Goal: Task Accomplishment & Management: Use online tool/utility

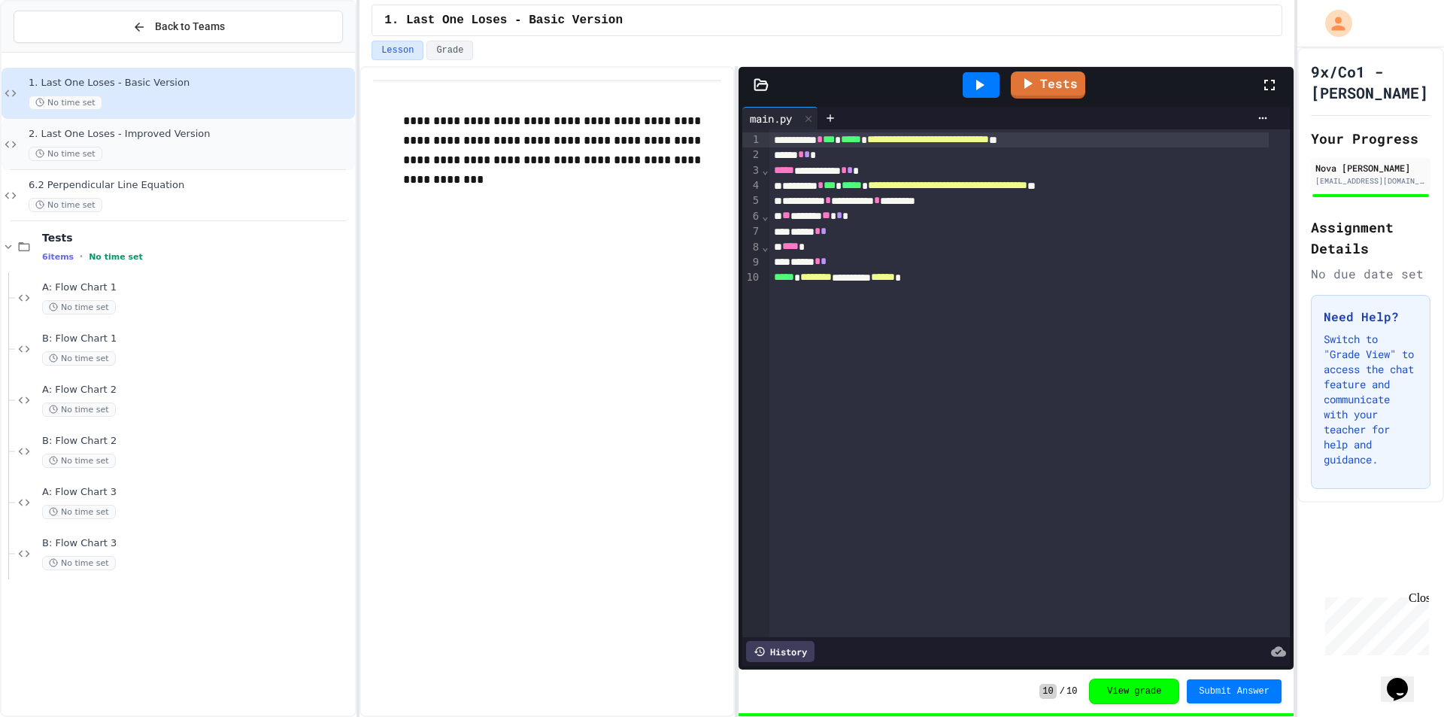
click at [180, 124] on div "2. Last One Loses - Improved Version No time set" at bounding box center [179, 144] width 354 height 51
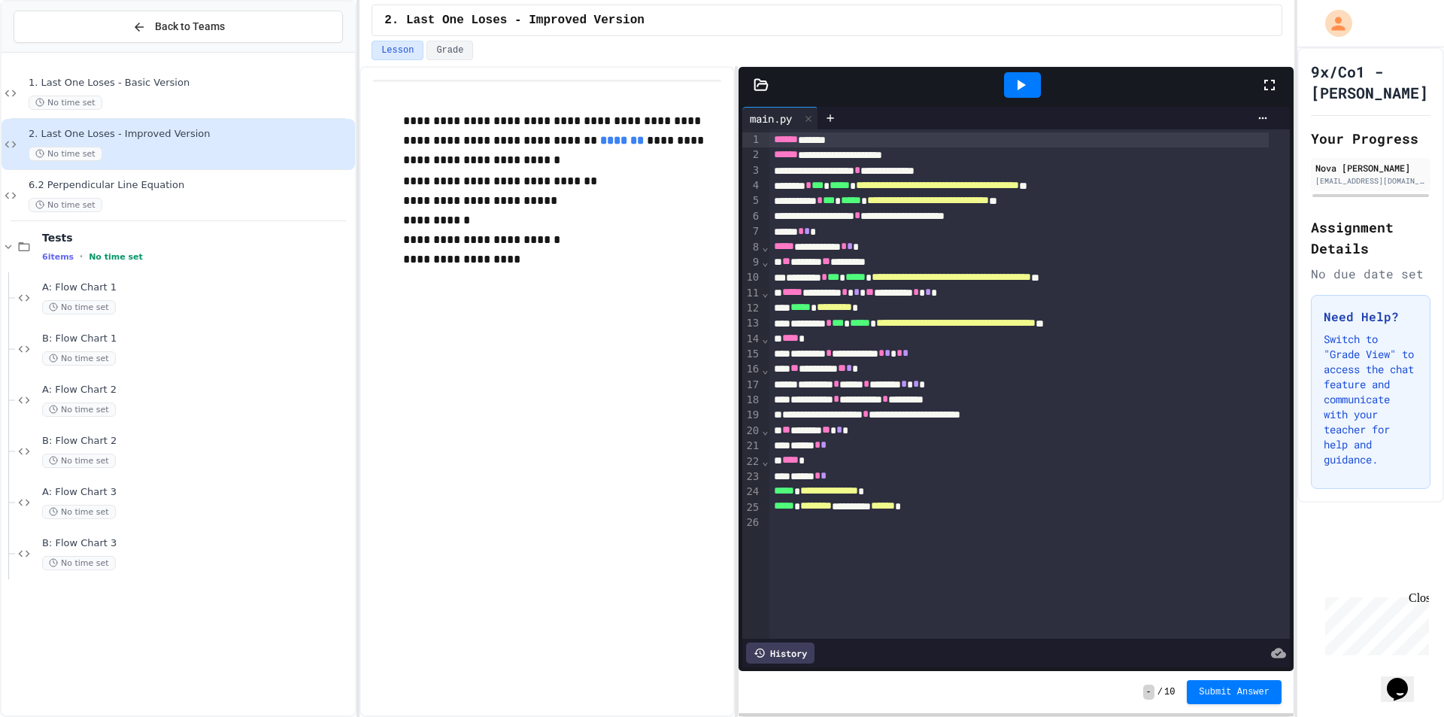
click at [1016, 78] on icon at bounding box center [1021, 85] width 18 height 18
